Goal: Transaction & Acquisition: Subscribe to service/newsletter

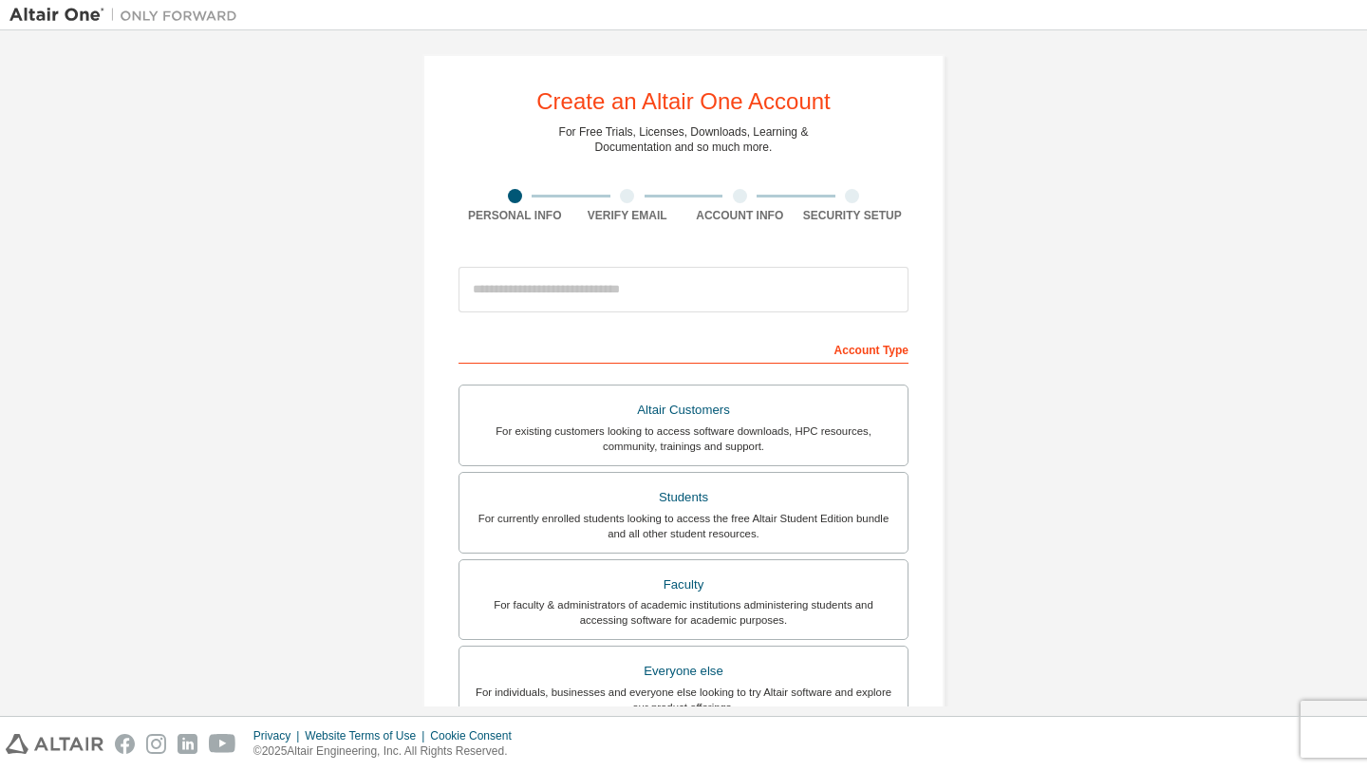
scroll to position [9, 0]
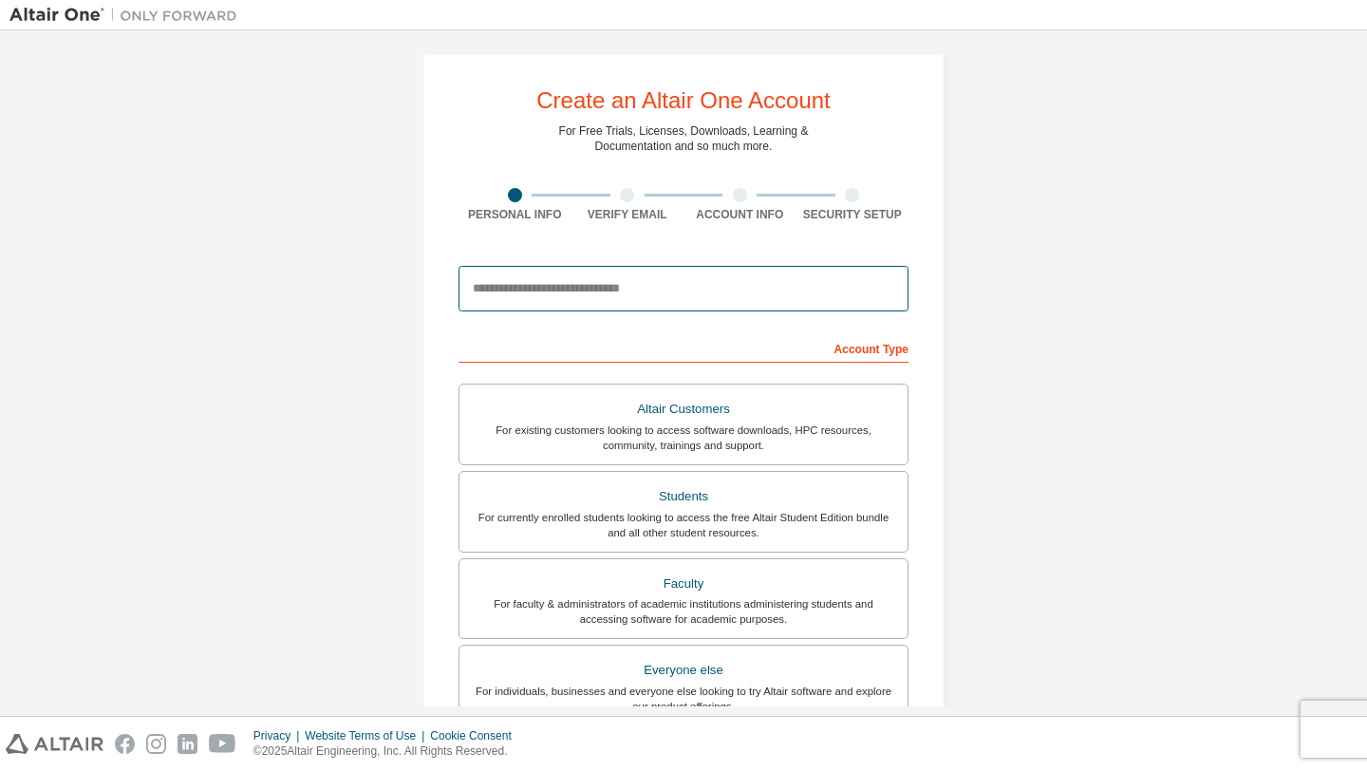
click at [718, 292] on input "email" at bounding box center [683, 289] width 450 height 46
type input "**********"
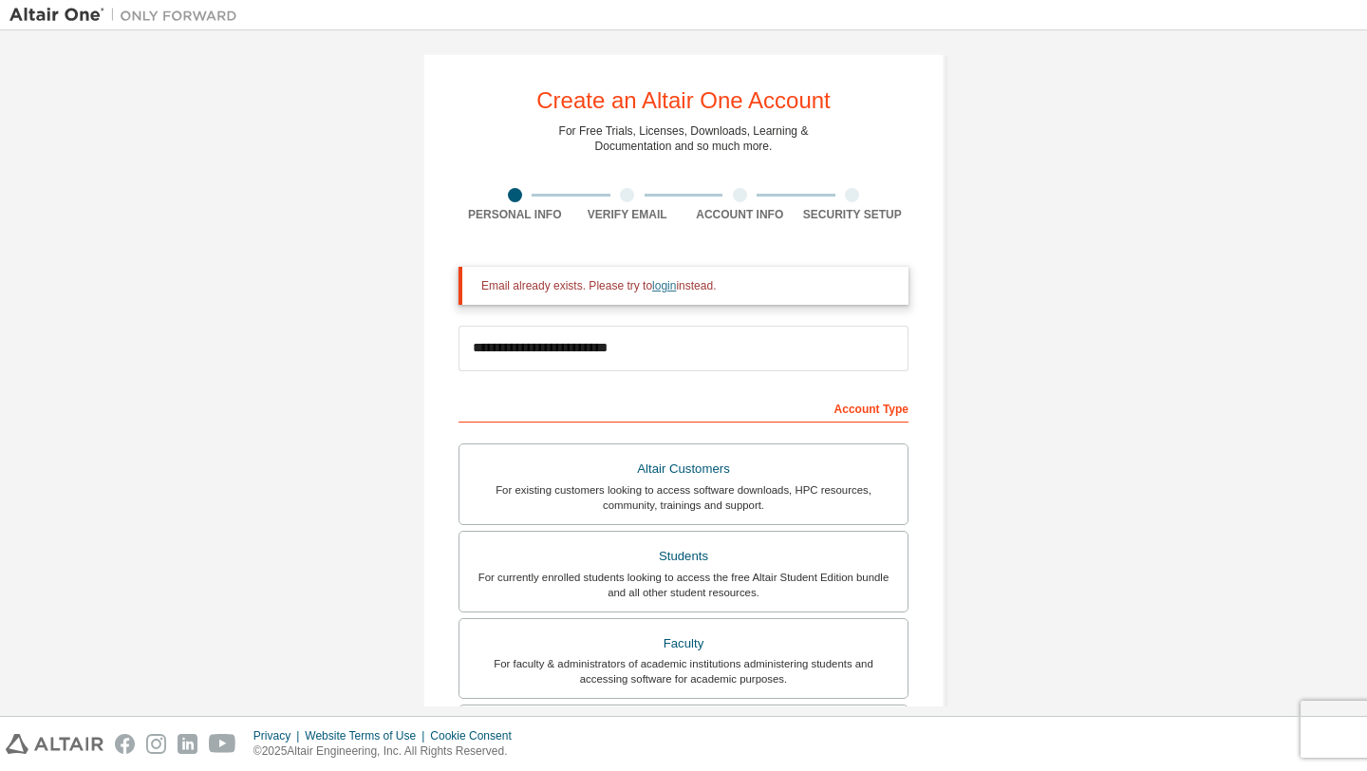
click at [661, 287] on link "login" at bounding box center [664, 285] width 24 height 13
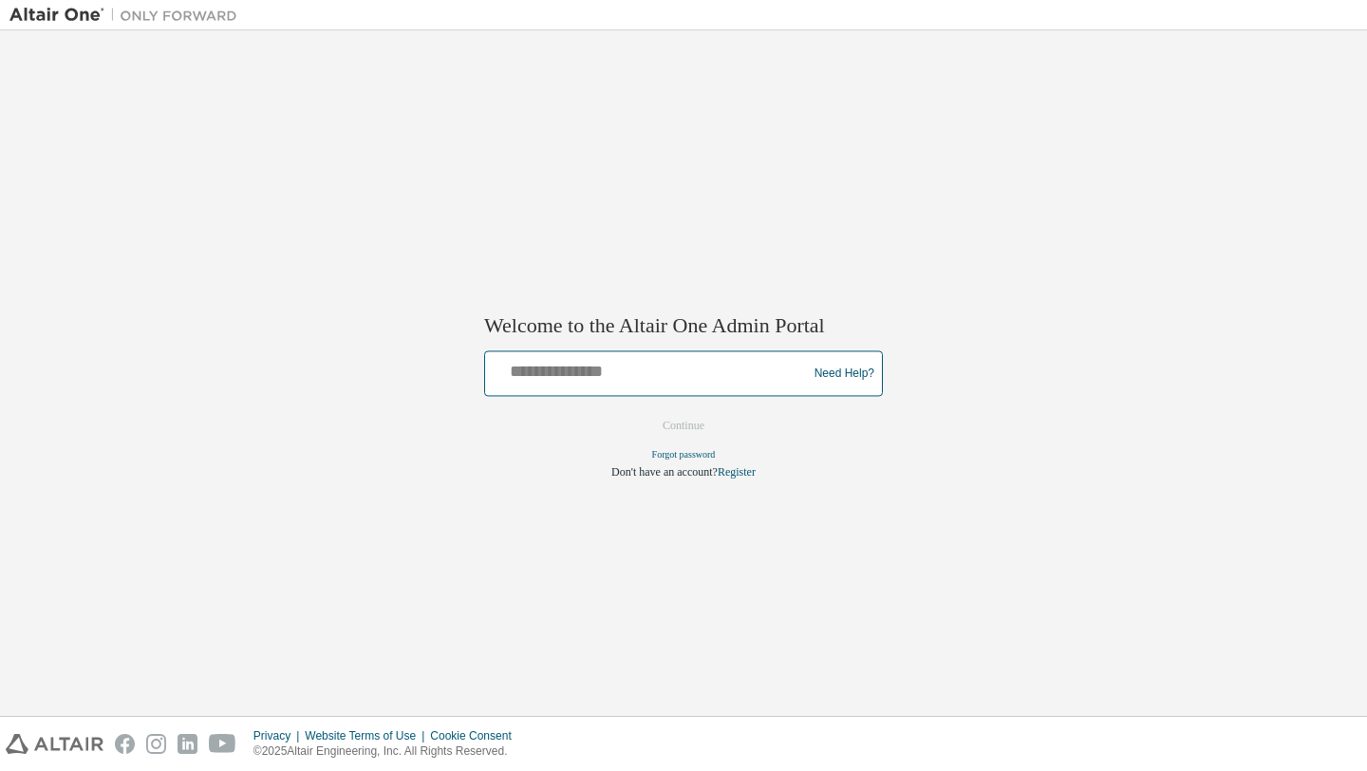
click at [666, 380] on input "text" at bounding box center [649, 370] width 312 height 28
type input "**********"
click at [643, 366] on input "**********" at bounding box center [649, 370] width 312 height 28
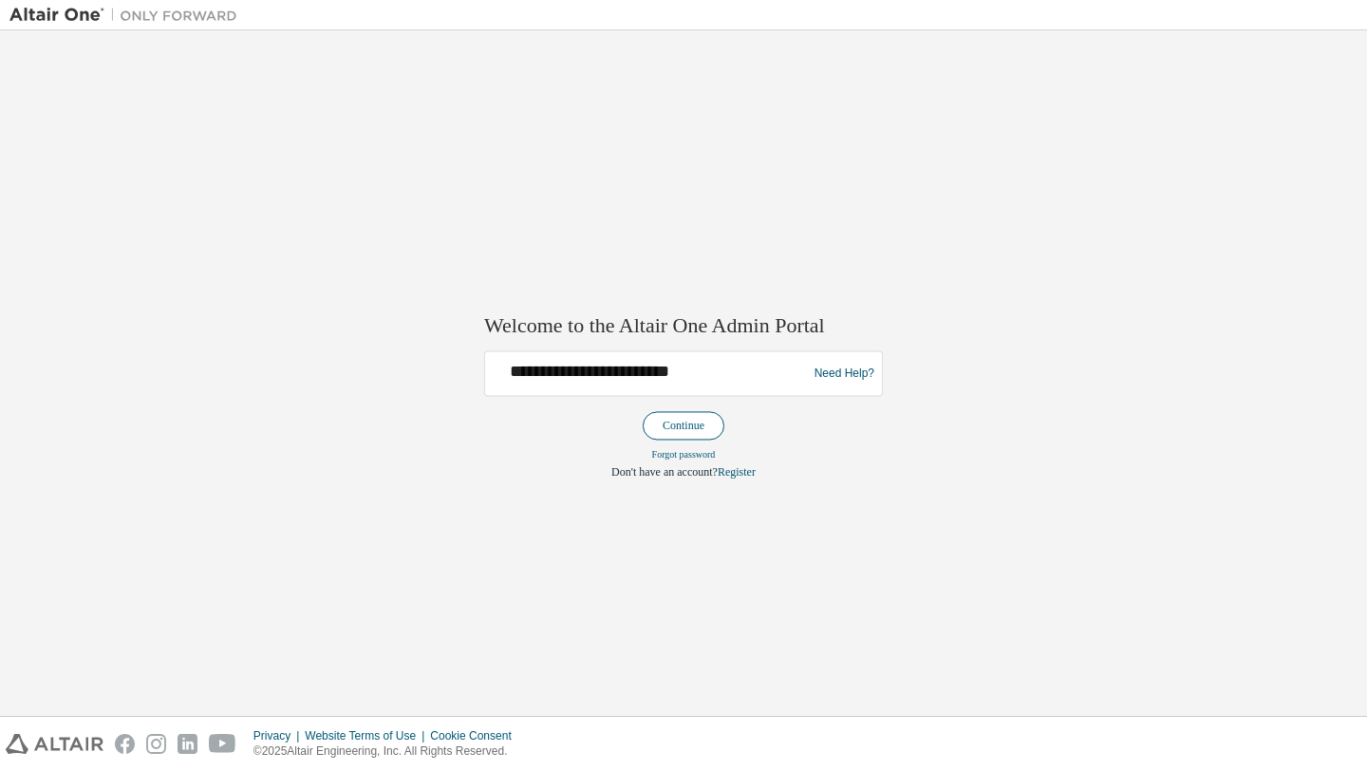
click at [704, 420] on button "Continue" at bounding box center [684, 426] width 82 height 28
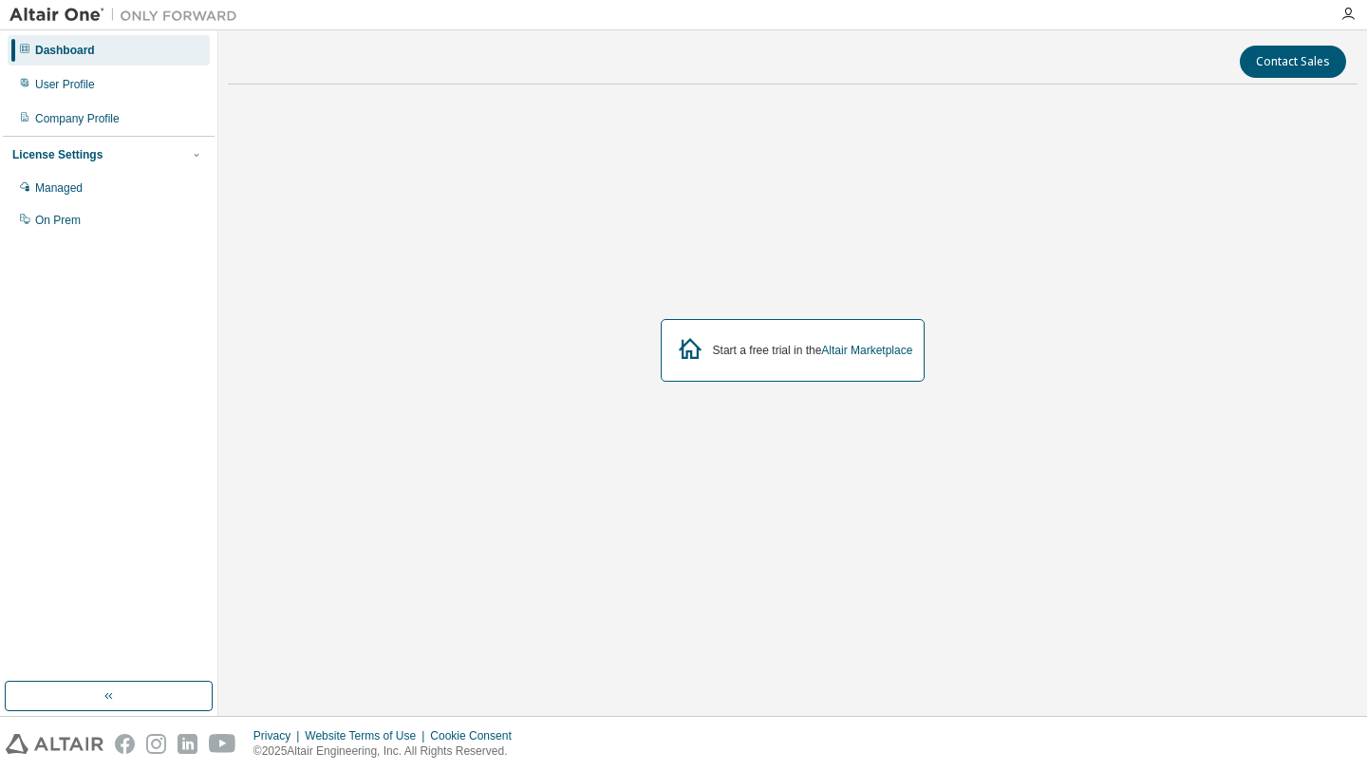
click at [807, 358] on div "Start a free trial in the Altair Marketplace" at bounding box center [793, 350] width 265 height 63
click at [687, 355] on icon at bounding box center [690, 348] width 34 height 34
drag, startPoint x: 1054, startPoint y: 632, endPoint x: 760, endPoint y: 355, distance: 403.5
click at [760, 355] on div "Start a free trial in the Altair Marketplace" at bounding box center [813, 350] width 200 height 15
click at [710, 359] on div "Start a free trial in the Altair Marketplace" at bounding box center [793, 350] width 265 height 63
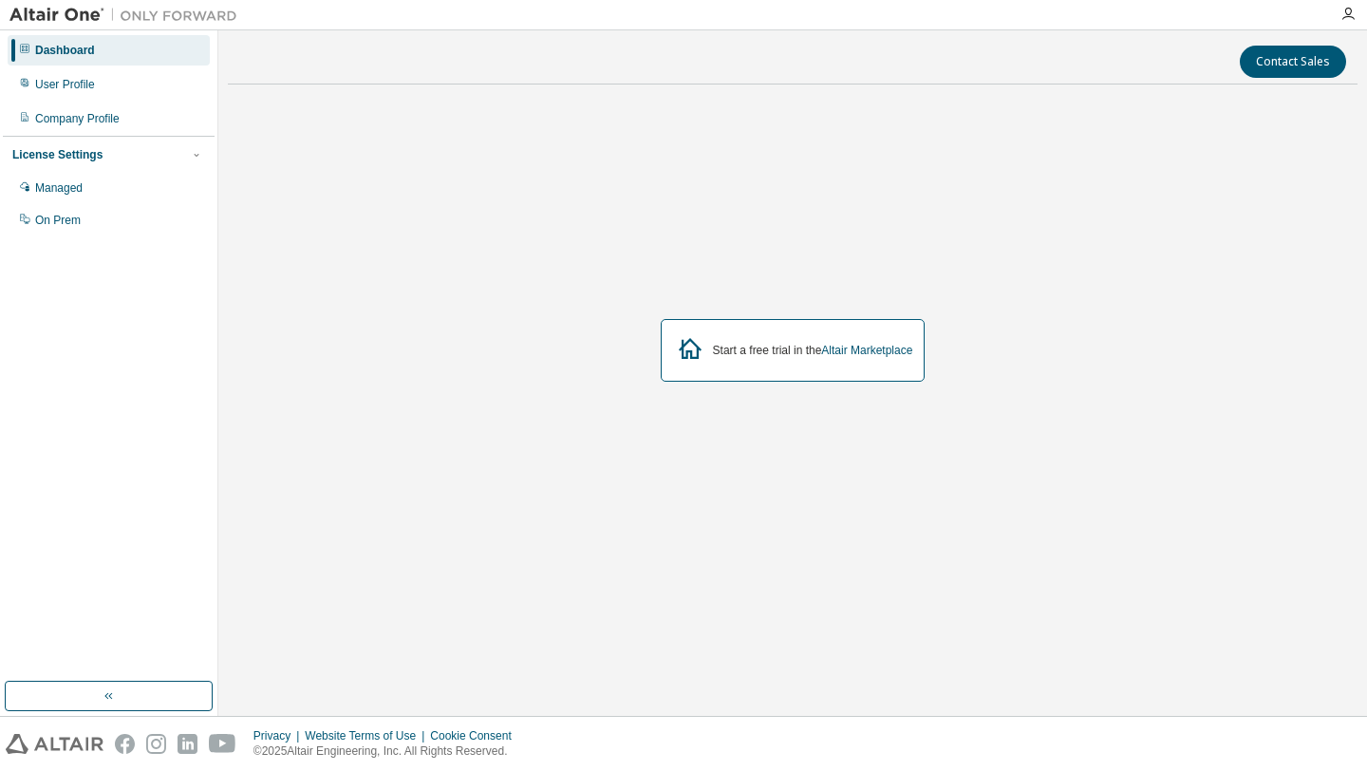
click at [696, 354] on icon at bounding box center [690, 348] width 34 height 34
drag, startPoint x: 686, startPoint y: 350, endPoint x: 820, endPoint y: 369, distance: 135.2
click at [820, 369] on div "Start a free trial in the Altair Marketplace" at bounding box center [793, 350] width 265 height 63
click at [878, 354] on link "Altair Marketplace" at bounding box center [866, 350] width 91 height 13
